Goal: Information Seeking & Learning: Learn about a topic

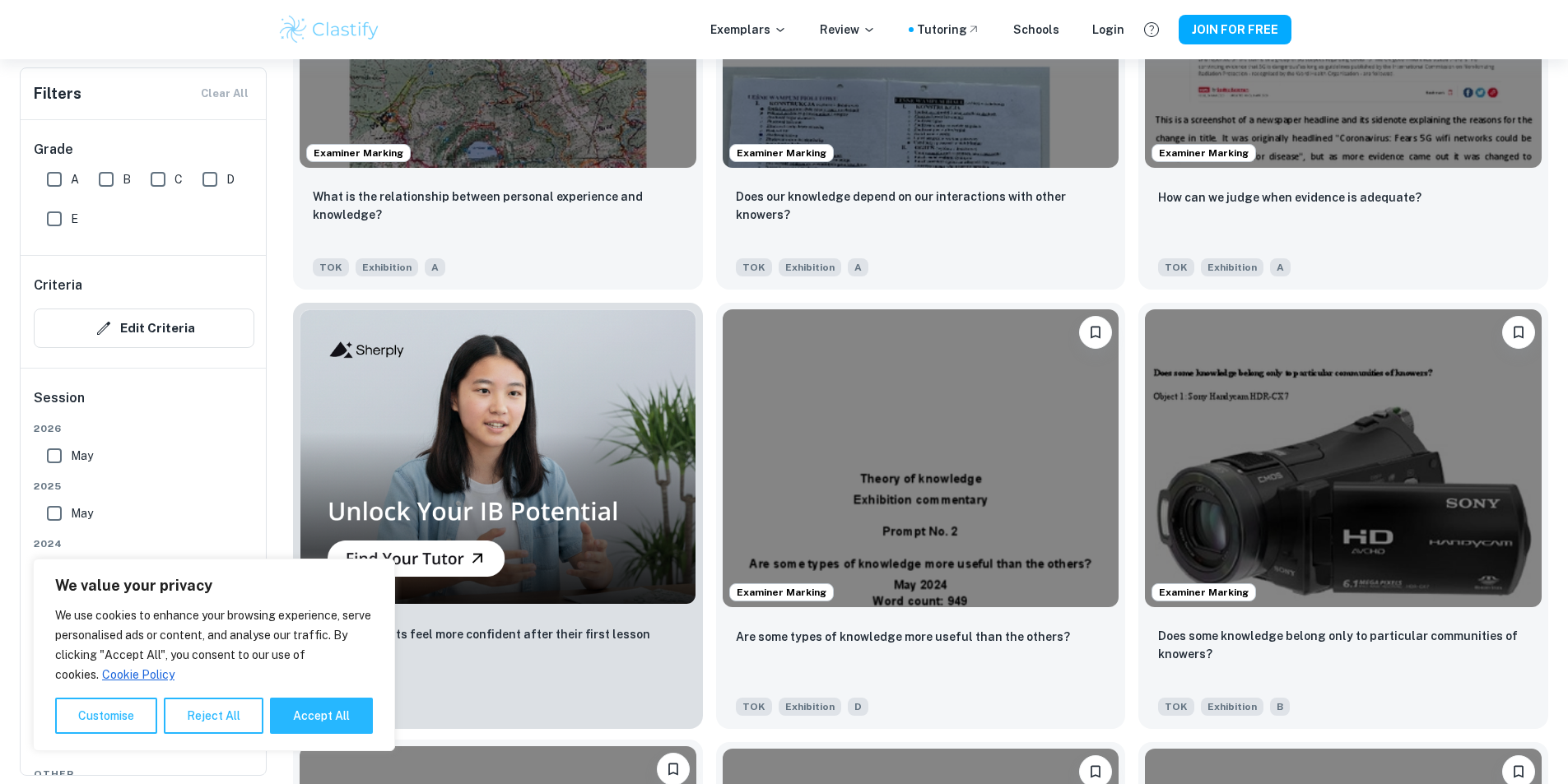
scroll to position [1234, 0]
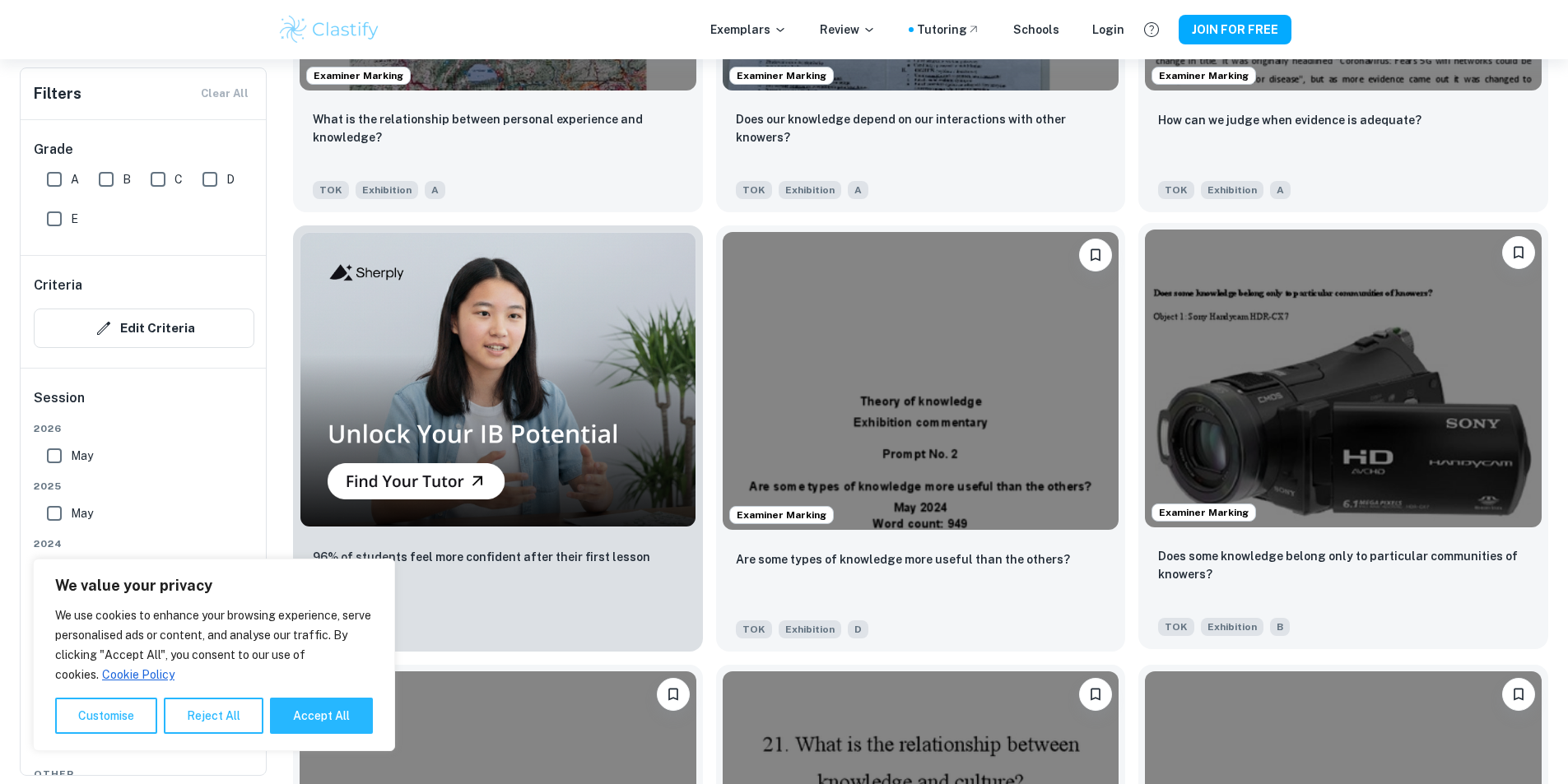
click at [1145, 237] on img at bounding box center [1343, 378] width 396 height 297
